Goal: Communication & Community: Participate in discussion

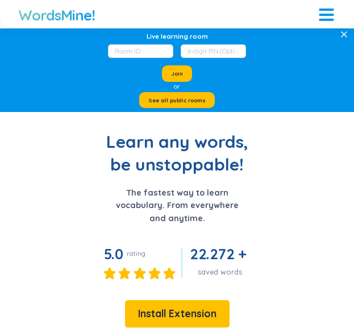
click at [327, 9] on div at bounding box center [326, 10] width 15 height 2
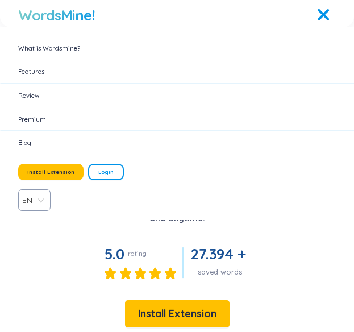
click at [328, 14] on div at bounding box center [326, 15] width 15 height 2
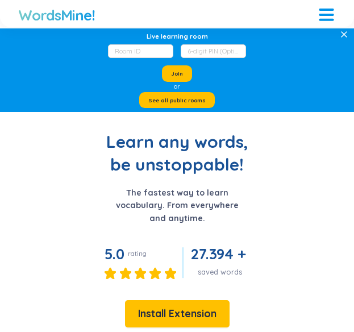
click at [330, 14] on div at bounding box center [326, 15] width 15 height 2
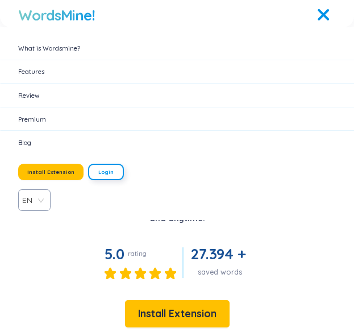
click at [98, 170] on span "Login" at bounding box center [105, 171] width 15 height 7
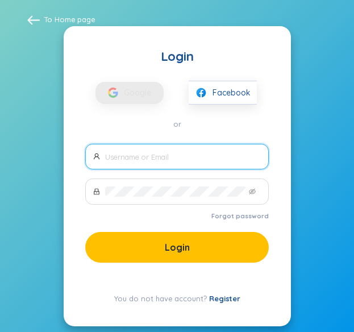
click at [128, 151] on span at bounding box center [177, 157] width 184 height 26
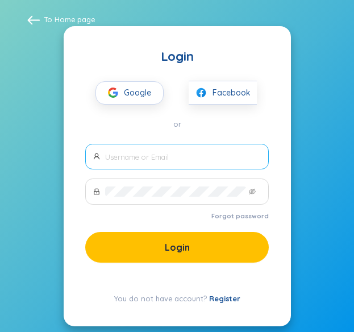
click at [130, 152] on input "text" at bounding box center [183, 157] width 156 height 10
click at [170, 151] on span at bounding box center [177, 157] width 184 height 26
click at [165, 153] on input "text" at bounding box center [183, 157] width 156 height 10
click at [129, 86] on span "Google" at bounding box center [140, 93] width 33 height 22
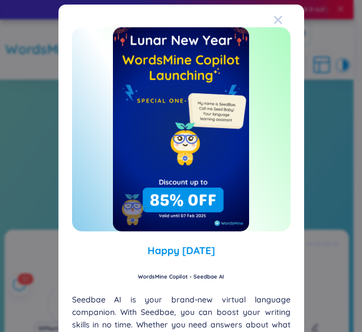
click at [274, 17] on icon "Close" at bounding box center [278, 20] width 8 height 8
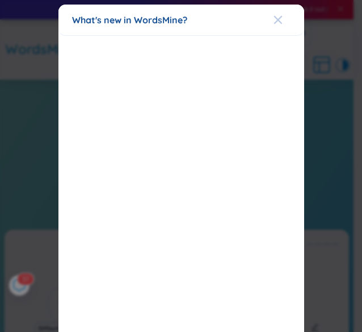
click at [278, 18] on icon "Close" at bounding box center [278, 19] width 9 height 9
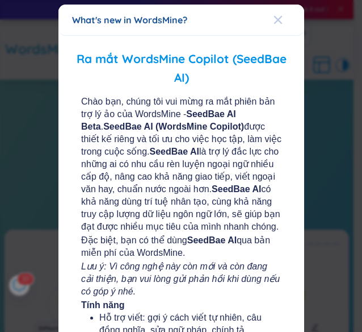
click at [276, 19] on icon "Close" at bounding box center [278, 19] width 9 height 9
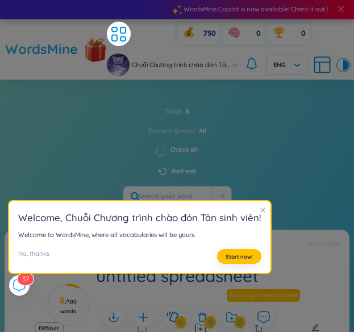
click at [231, 76] on div "Chuỗi Chương trình chào đón Tâ... ENG" at bounding box center [228, 64] width 242 height 23
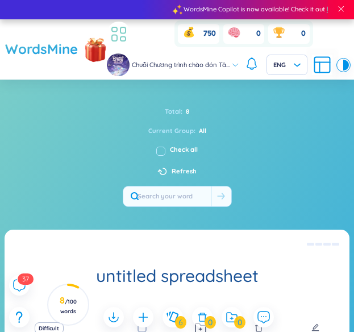
click at [109, 44] on icon at bounding box center [119, 34] width 20 height 20
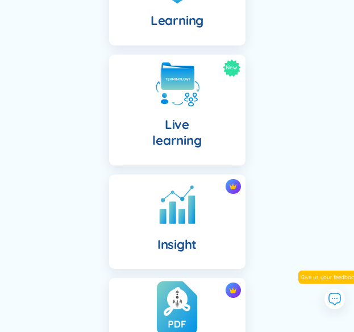
scroll to position [795, 0]
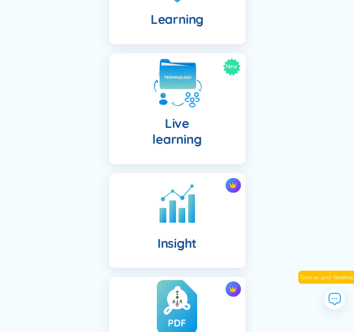
click at [227, 101] on div "New Live learning" at bounding box center [177, 108] width 136 height 111
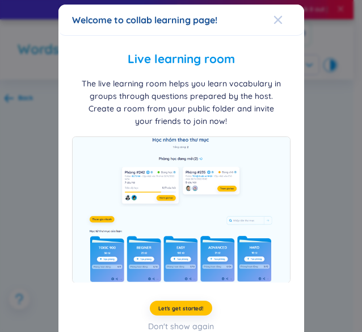
click at [275, 21] on icon "Close" at bounding box center [278, 20] width 8 height 8
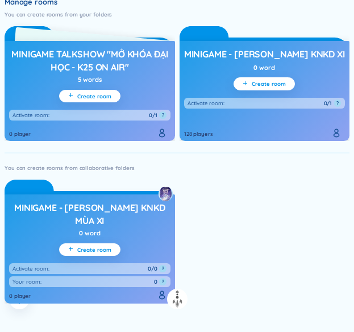
scroll to position [426, 0]
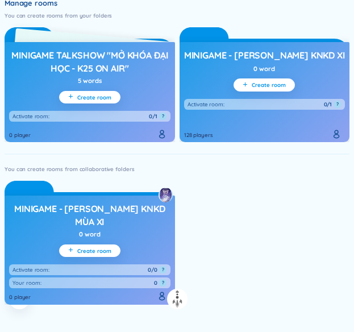
click at [93, 56] on h3 "Minigame Talkshow "Mở khóa đại học - k25 on air"" at bounding box center [89, 61] width 161 height 25
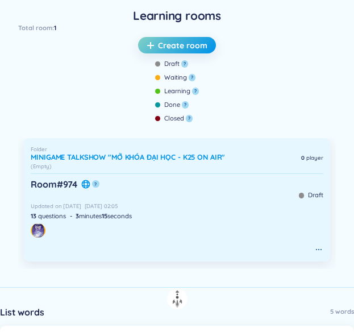
scroll to position [394, 0]
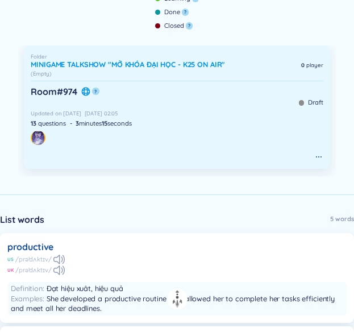
click at [53, 90] on h6 "Room # 974" at bounding box center [54, 91] width 47 height 12
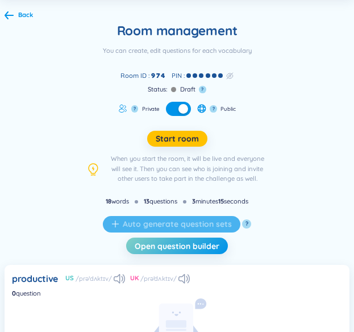
scroll to position [80, 0]
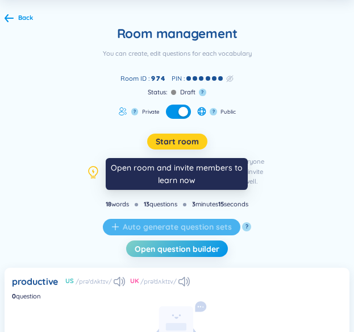
click at [160, 136] on span "Start room" at bounding box center [177, 141] width 43 height 12
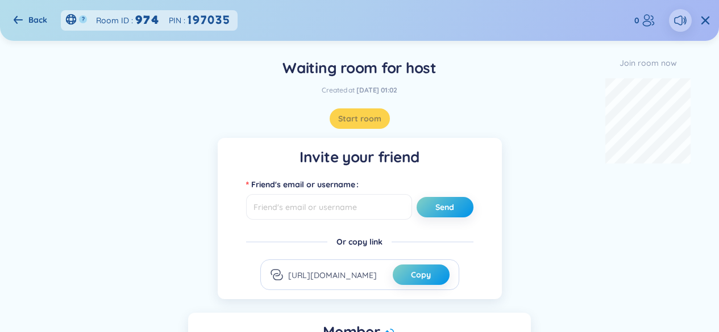
click at [362, 219] on div "Invite your friend Friend's email or username Send Or copy link https://app.wor…" at bounding box center [359, 302] width 685 height 328
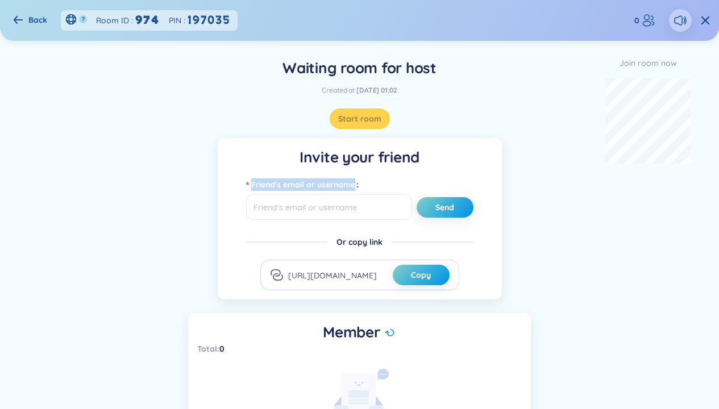
drag, startPoint x: 597, startPoint y: 169, endPoint x: 610, endPoint y: 164, distance: 14.0
click at [362, 164] on div "Invite your friend Friend's email or username Send Or copy link https://app.wor…" at bounding box center [359, 302] width 685 height 328
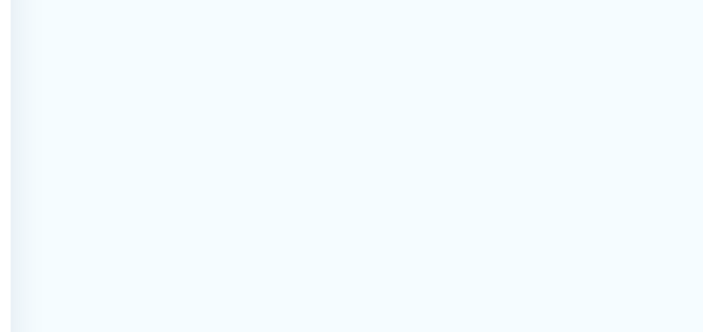
drag, startPoint x: 703, startPoint y: 166, endPoint x: 598, endPoint y: 217, distance: 116.4
click at [362, 217] on div "Invite your friend Friend's email or username Send Or copy link https://app.wor…" at bounding box center [359, 302] width 685 height 328
click at [362, 247] on div "Invite your friend Friend's email or username Send Or copy link https://app.wor…" at bounding box center [359, 302] width 685 height 328
click at [362, 198] on div "Invite your friend Friend's email or username Send Or copy link https://app.wor…" at bounding box center [359, 302] width 685 height 328
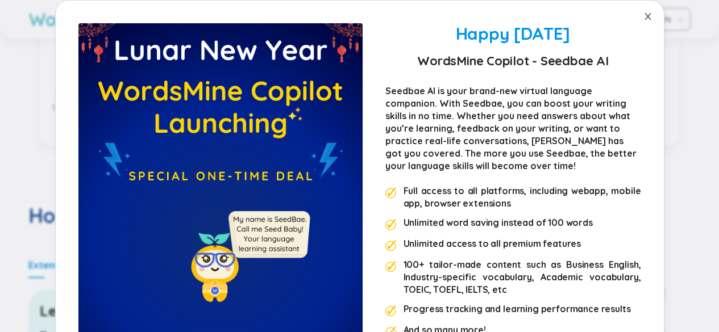
scroll to position [430, 0]
click at [643, 19] on icon "close" at bounding box center [647, 16] width 9 height 9
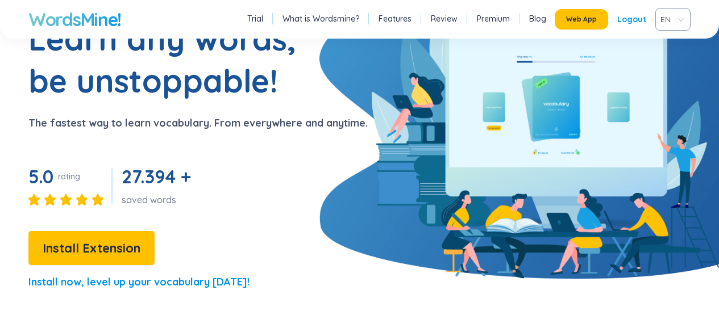
scroll to position [0, 0]
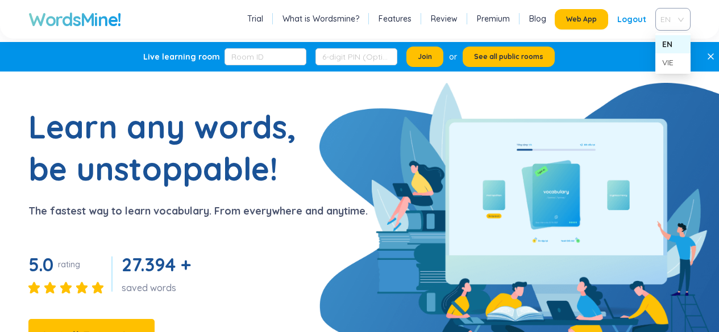
click at [656, 14] on div "EN" at bounding box center [672, 19] width 35 height 23
click at [131, 135] on h1 "Learn any words, be unstoppable!" at bounding box center [170, 148] width 284 height 84
click at [158, 47] on div "Live learning room Join or See all public rooms" at bounding box center [349, 57] width 698 height 30
click at [80, 19] on h1 "WordsMine!" at bounding box center [74, 19] width 93 height 23
drag, startPoint x: 700, startPoint y: 48, endPoint x: 709, endPoint y: 56, distance: 11.7
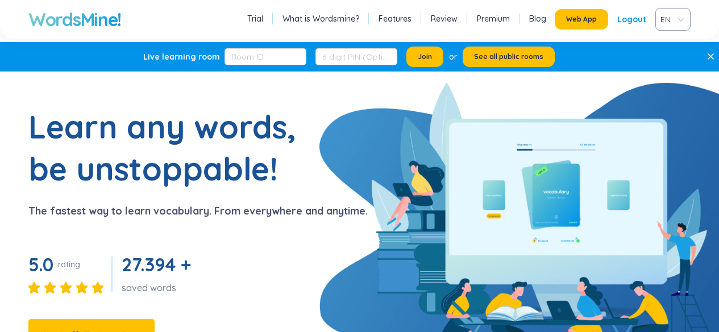
click at [707, 57] on div "Live learning room Join or See all public rooms" at bounding box center [359, 57] width 719 height 30
click at [709, 56] on icon at bounding box center [710, 56] width 7 height 7
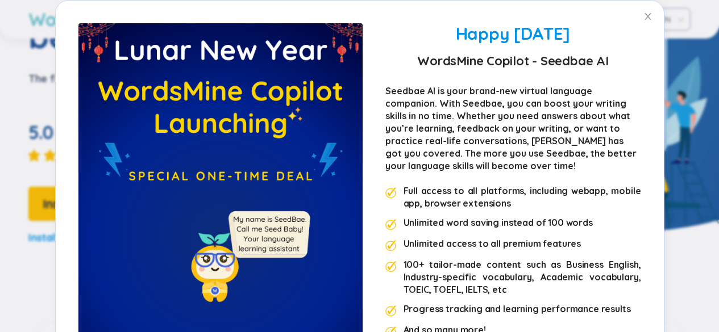
scroll to position [110, 0]
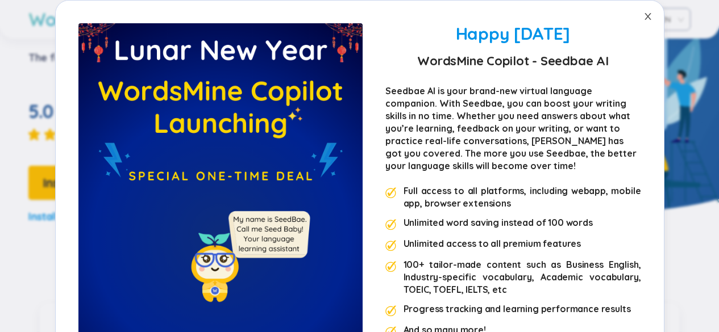
click at [644, 16] on icon "close" at bounding box center [647, 16] width 9 height 9
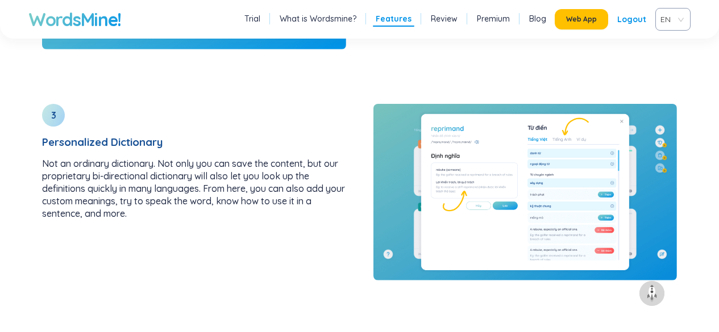
scroll to position [1705, 0]
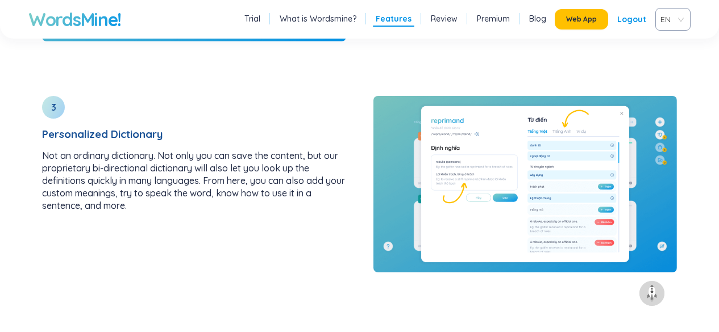
click at [323, 16] on link "What is Wordsmine?" at bounding box center [318, 18] width 77 height 11
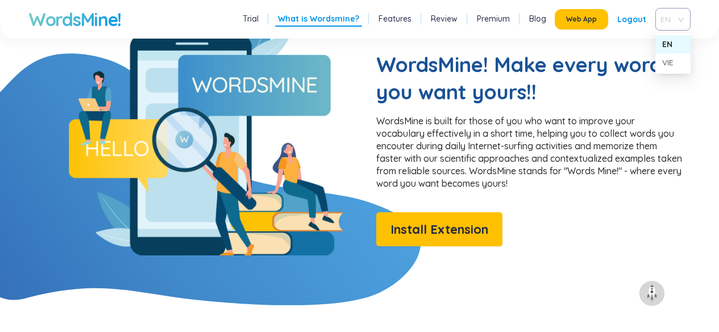
click at [671, 23] on span "EN" at bounding box center [670, 19] width 20 height 17
click at [649, 299] on img at bounding box center [652, 294] width 18 height 18
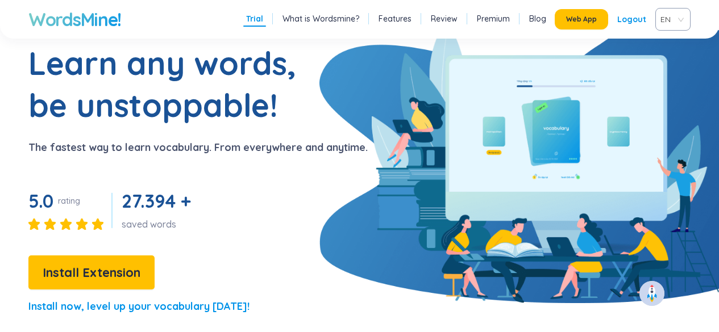
scroll to position [0, 0]
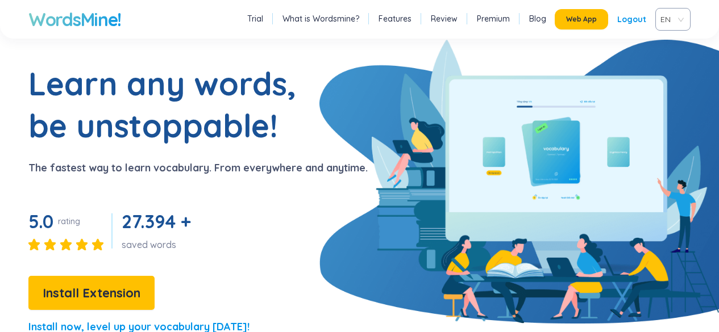
click at [86, 20] on h1 "WordsMine!" at bounding box center [74, 19] width 93 height 23
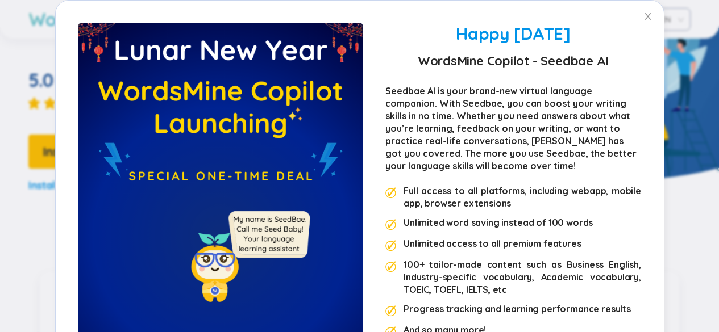
scroll to position [151, 0]
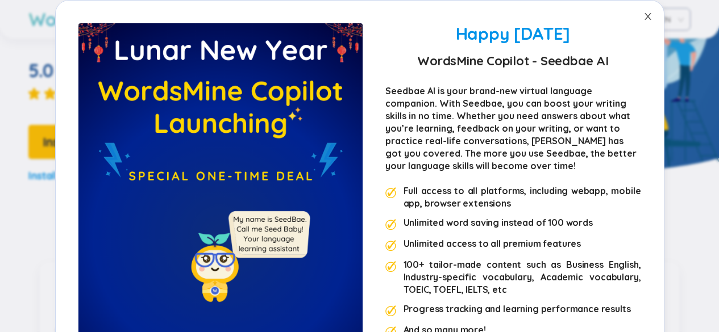
click at [643, 19] on icon "close" at bounding box center [647, 16] width 9 height 9
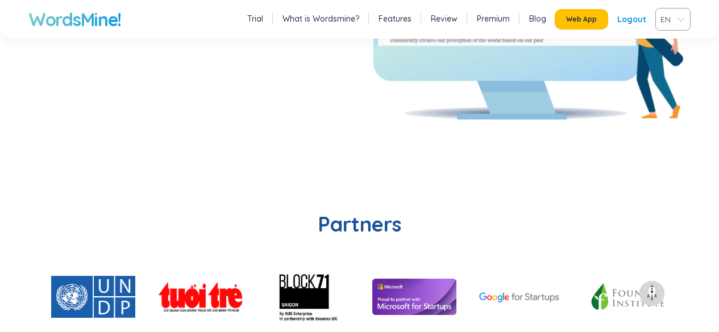
scroll to position [2586, 0]
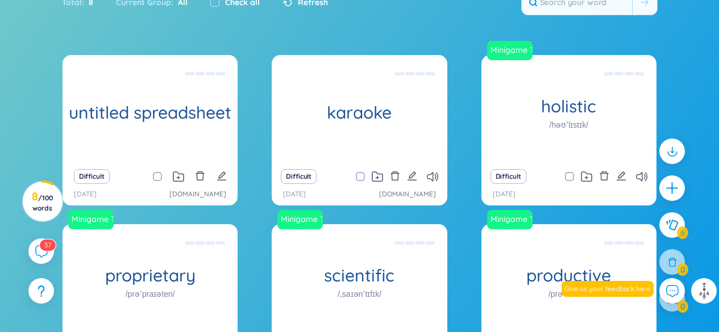
scroll to position [367, 0]
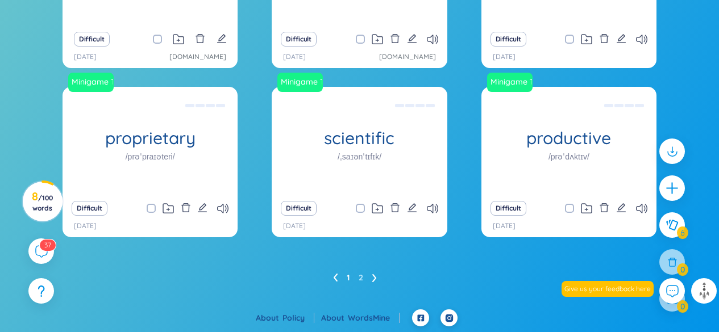
click at [677, 256] on div at bounding box center [671, 231] width 37 height 196
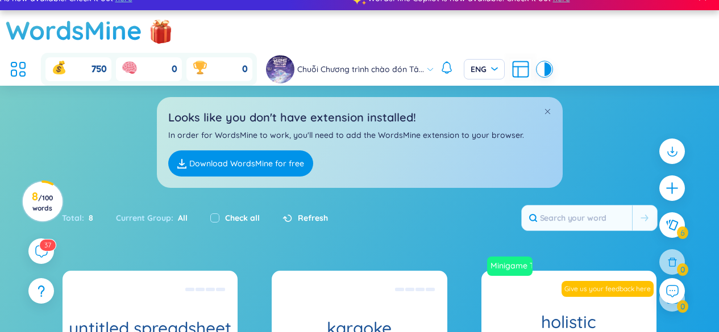
scroll to position [12, 0]
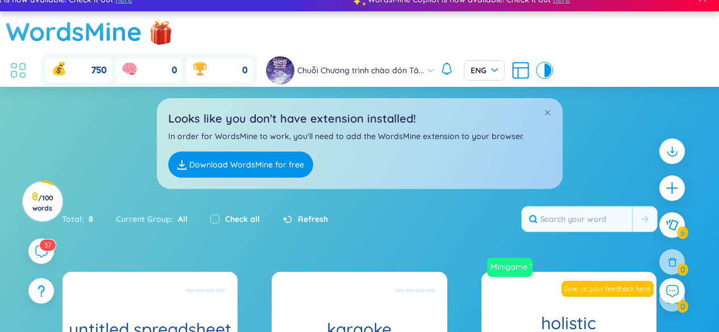
click at [21, 70] on icon at bounding box center [18, 70] width 20 height 20
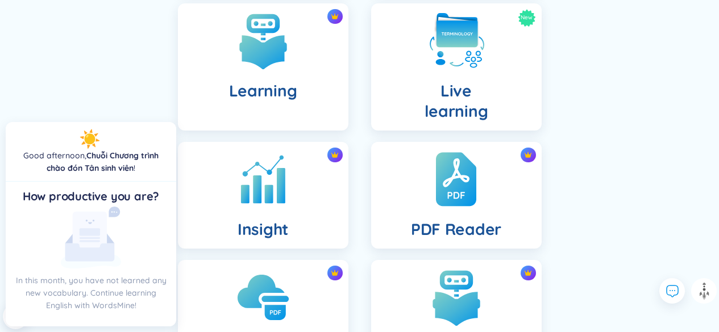
scroll to position [494, 0]
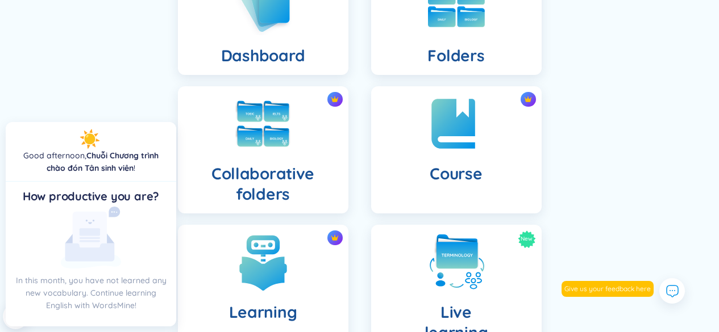
drag, startPoint x: 654, startPoint y: 93, endPoint x: 628, endPoint y: 42, distance: 57.4
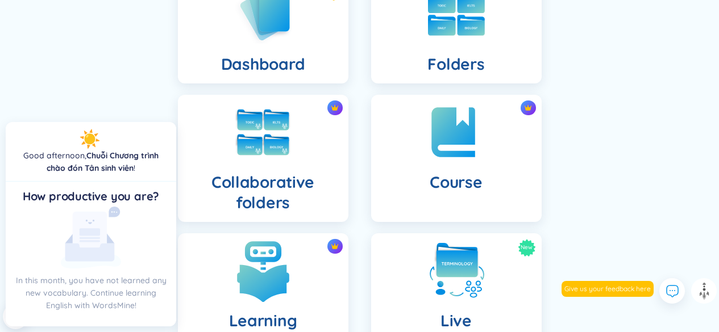
scroll to position [317, 0]
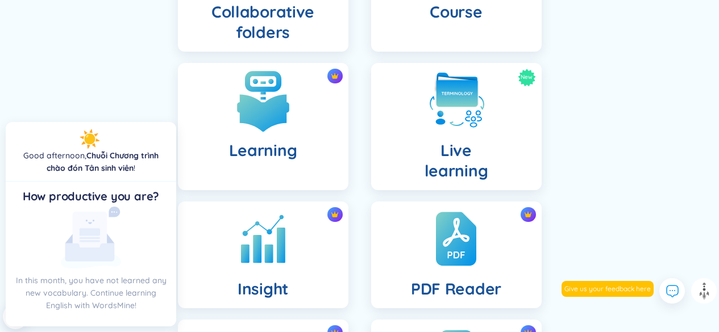
click at [260, 128] on img at bounding box center [263, 100] width 62 height 62
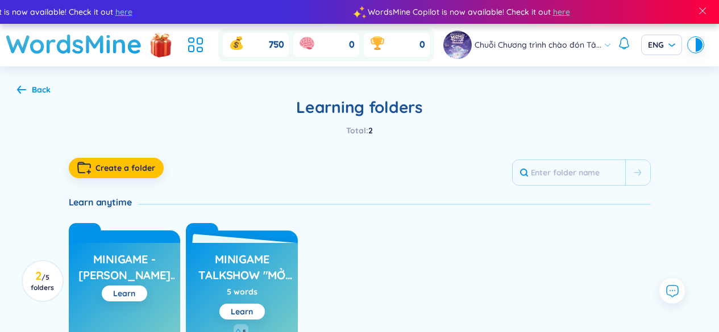
scroll to position [95, 0]
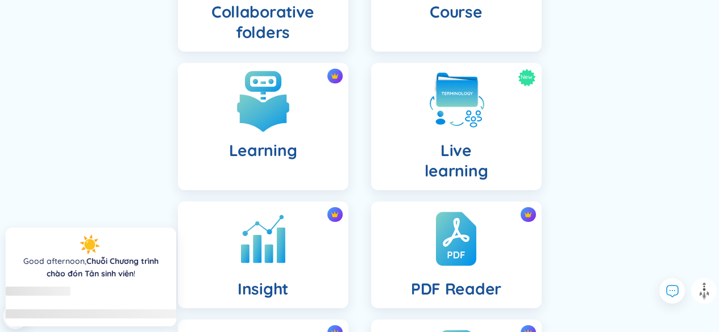
scroll to position [431, 0]
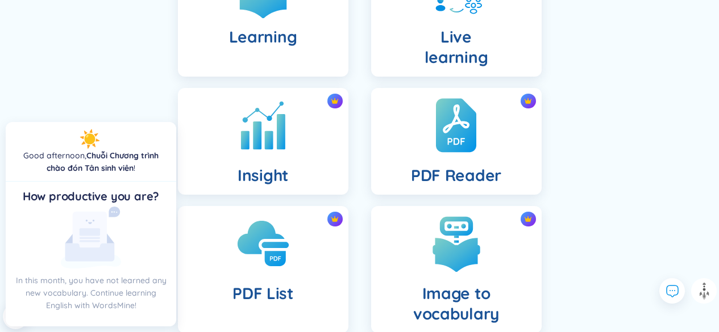
click at [259, 39] on h4 "Learning" at bounding box center [263, 37] width 68 height 20
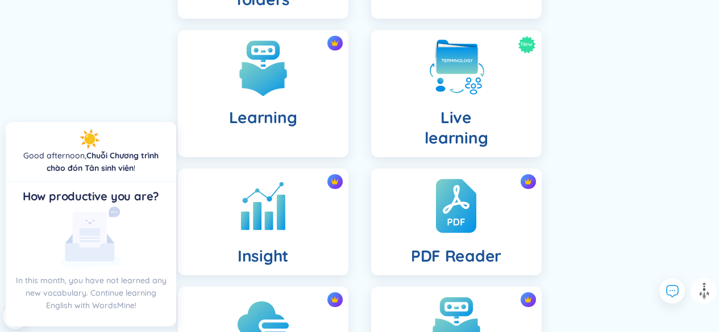
scroll to position [407, 0]
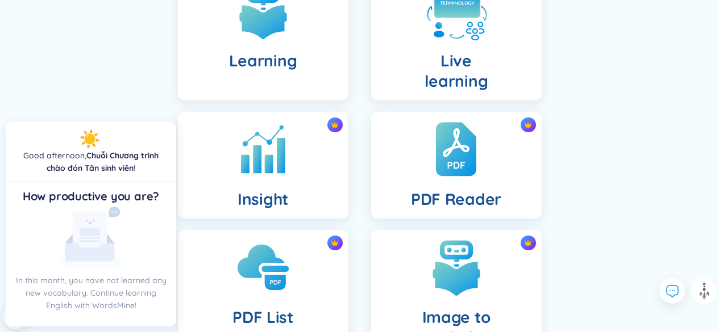
click at [491, 81] on div "New Live learning" at bounding box center [456, 36] width 170 height 127
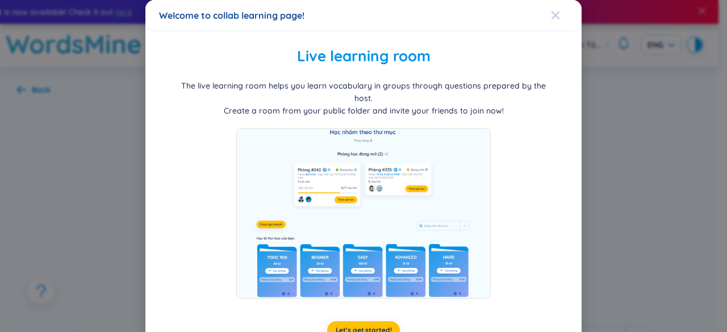
click at [552, 13] on icon "Close" at bounding box center [556, 15] width 8 height 8
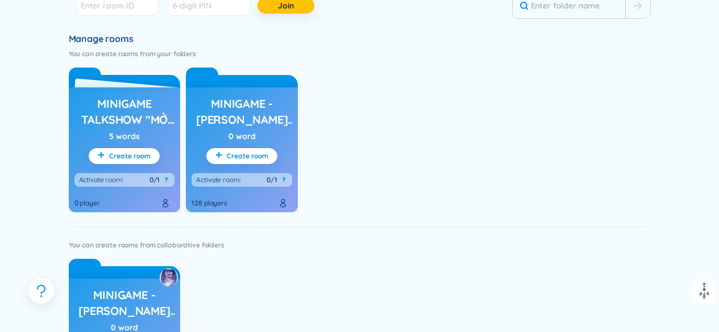
scroll to position [366, 0]
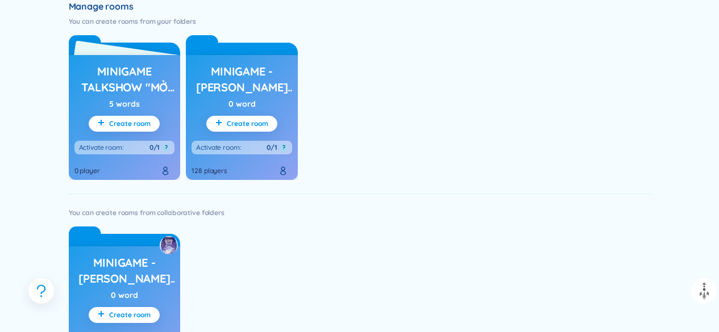
click at [122, 78] on h3 "Minigame Talkshow "Mở khóa đại học - k25 on air"" at bounding box center [124, 79] width 101 height 31
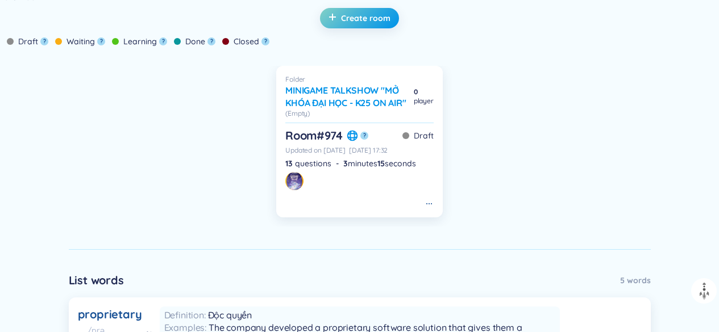
scroll to position [297, 0]
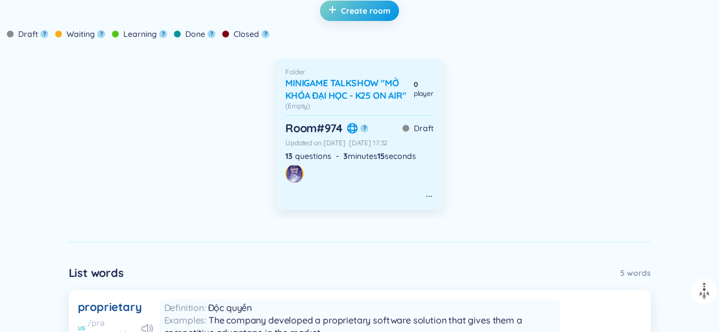
click at [375, 87] on h6 "Minigame Talkshow "Mở khóa đại học - k25 on air"" at bounding box center [347, 89] width 124 height 25
click at [355, 98] on h6 "Minigame Talkshow "Mở khóa đại học - k25 on air"" at bounding box center [347, 89] width 124 height 25
click at [332, 95] on h6 "Minigame Talkshow "Mở khóa đại học - k25 on air"" at bounding box center [347, 89] width 124 height 25
click at [315, 145] on div "Updated [DATE][DATE] 17:32" at bounding box center [359, 143] width 148 height 9
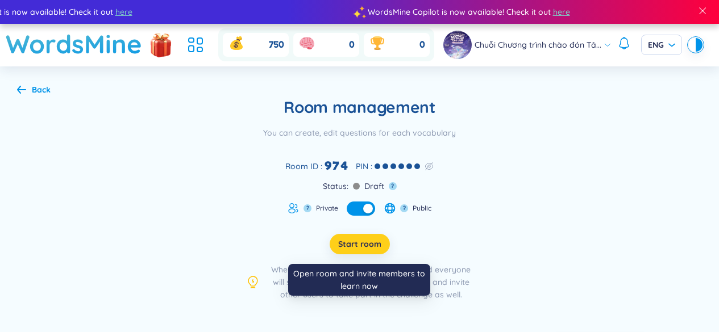
click at [344, 243] on span "Start room" at bounding box center [359, 244] width 43 height 11
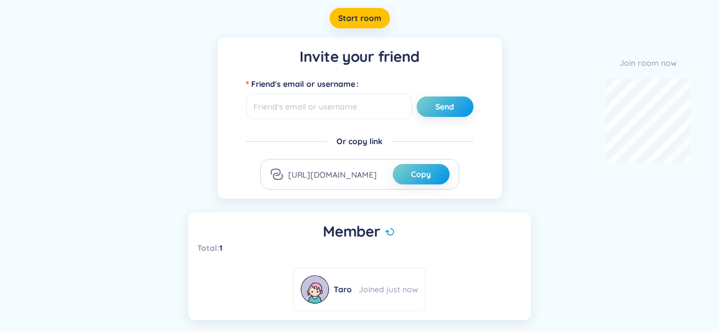
scroll to position [128, 0]
